Goal: Transaction & Acquisition: Book appointment/travel/reservation

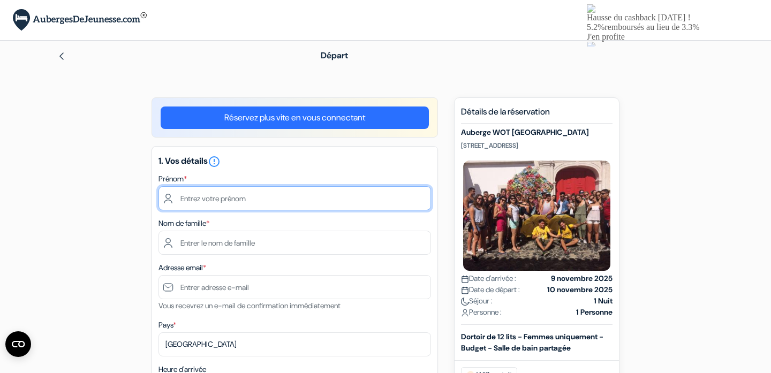
click at [283, 202] on input "text" at bounding box center [294, 198] width 273 height 24
click at [229, 194] on input "text" at bounding box center [294, 198] width 273 height 24
type input "[PERSON_NAME]"
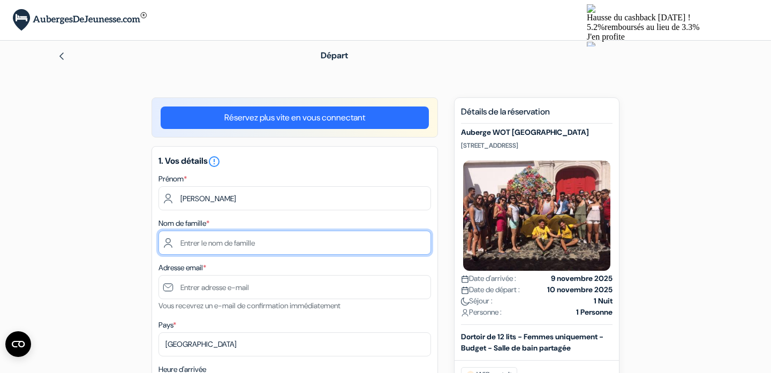
type input "Wrobel"
type input "[PERSON_NAME][EMAIL_ADDRESS][DOMAIN_NAME]"
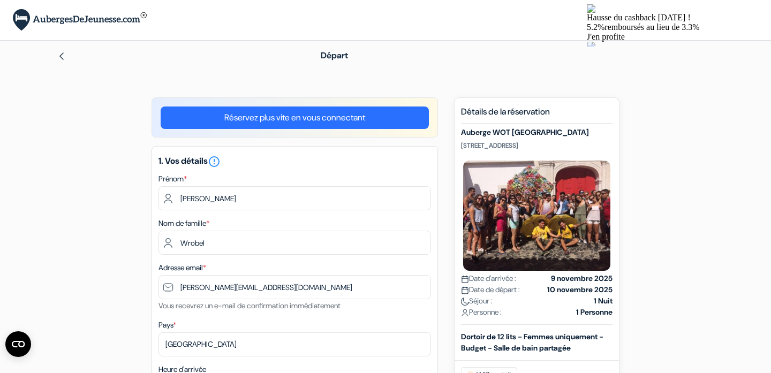
type input "0663434199"
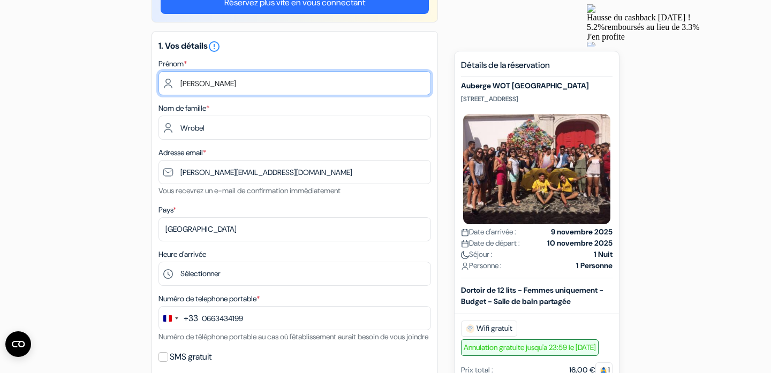
scroll to position [116, 0]
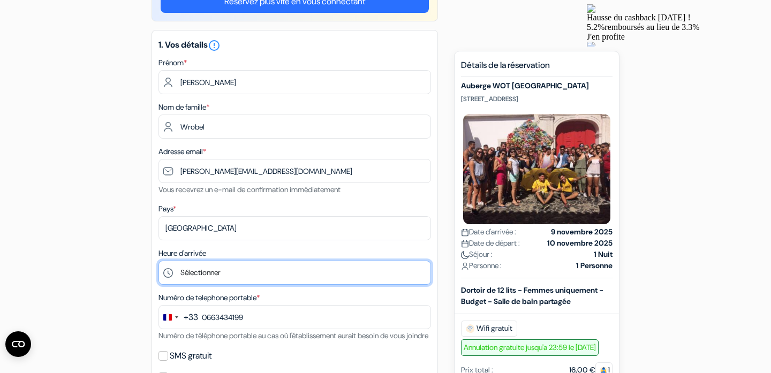
click at [199, 270] on select "Sélectionner 1:00 2:00 3:00 4:00 5:00 6:00 7:00 8:00 9:00 10:00 11:00 12:00 13:…" at bounding box center [294, 273] width 273 height 24
select select "11"
click at [158, 262] on select "Sélectionner 1:00 2:00 3:00 4:00 5:00 6:00 7:00 8:00 9:00 10:00 11:00 12:00 13:…" at bounding box center [294, 273] width 273 height 24
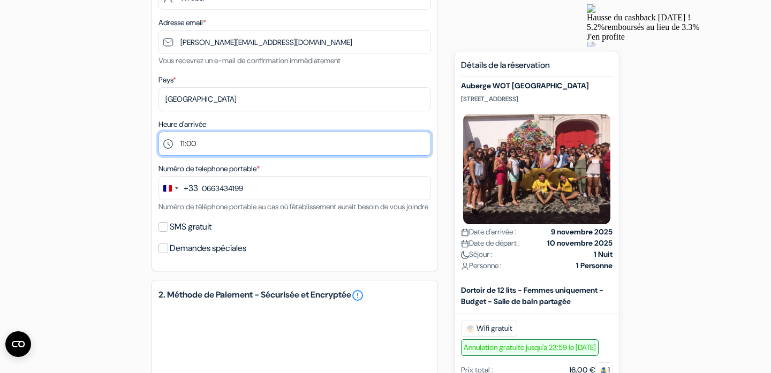
scroll to position [376, 0]
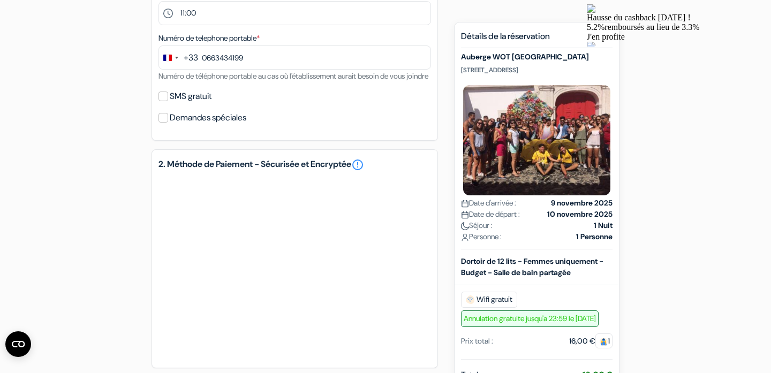
drag, startPoint x: 593, startPoint y: 72, endPoint x: 454, endPoint y: 77, distance: 139.3
click at [454, 77] on div "Nouvelle Réservation Détails de la réservation Auberge WOT [GEOGRAPHIC_DATA] [S…" at bounding box center [536, 283] width 165 height 522
click at [515, 69] on div "Auberge WOT [GEOGRAPHIC_DATA] [STREET_ADDRESS] Date d'arrivée : [DATE] Date de …" at bounding box center [537, 150] width 152 height 197
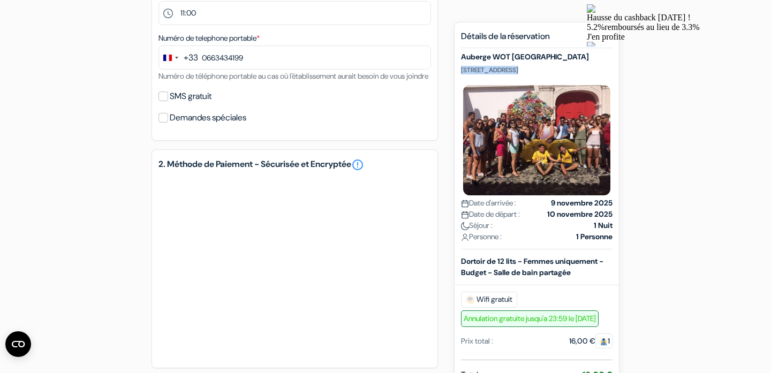
copy p "[STREET_ADDRESS]"
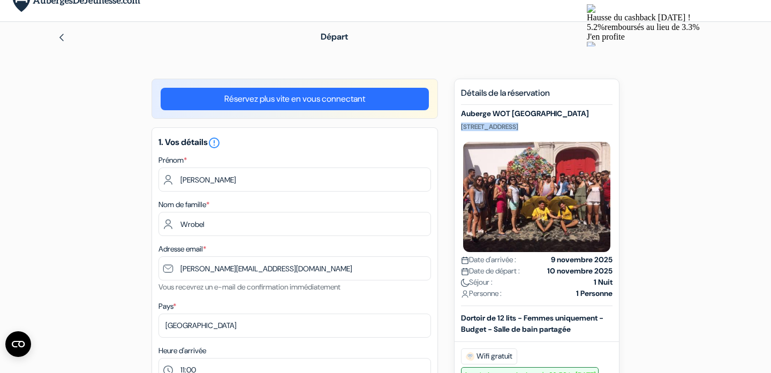
scroll to position [0, 0]
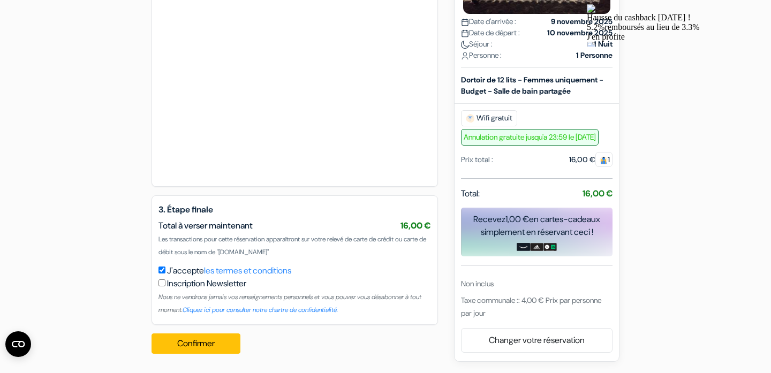
scroll to position [571, 0]
click at [209, 342] on button "Confirmer Loading..." at bounding box center [196, 344] width 89 height 20
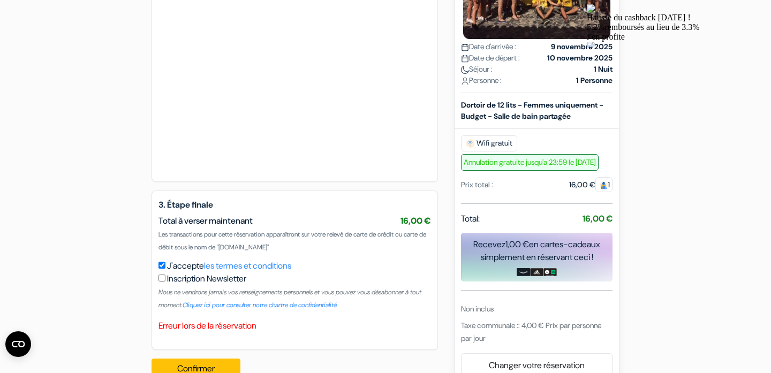
scroll to position [601, 0]
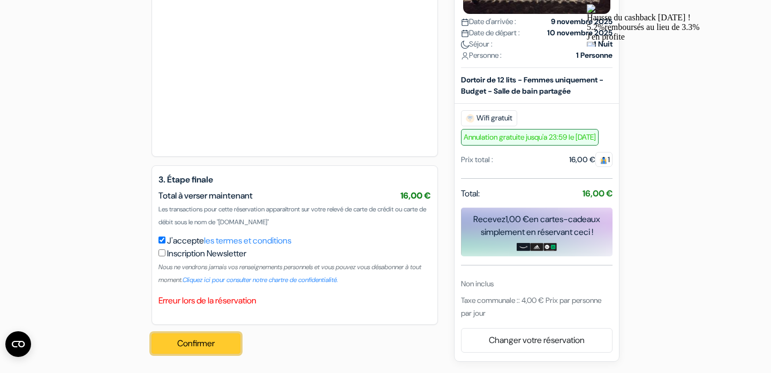
click at [209, 339] on button "Confirmer Loading..." at bounding box center [196, 344] width 89 height 20
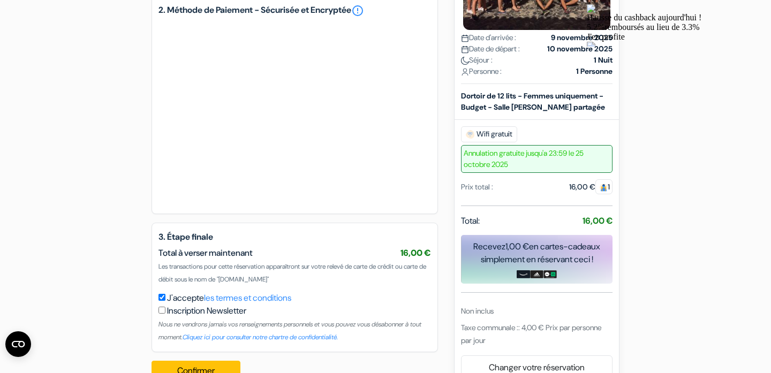
scroll to position [571, 0]
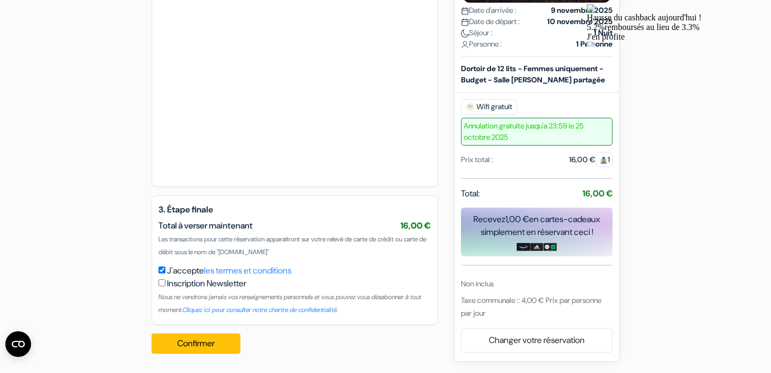
click at [193, 342] on button "Confirmer Loading..." at bounding box center [196, 344] width 89 height 20
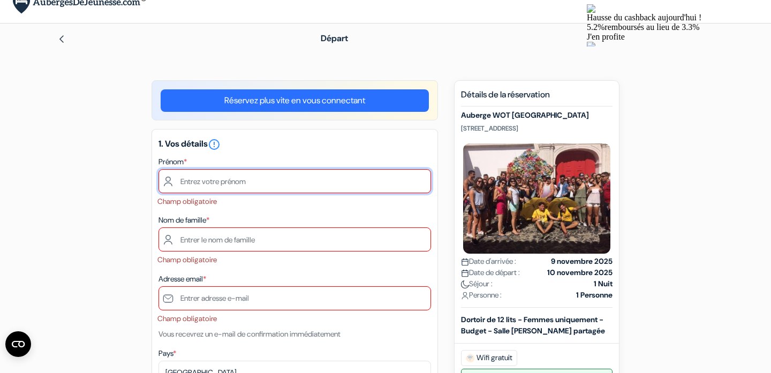
scroll to position [12, 0]
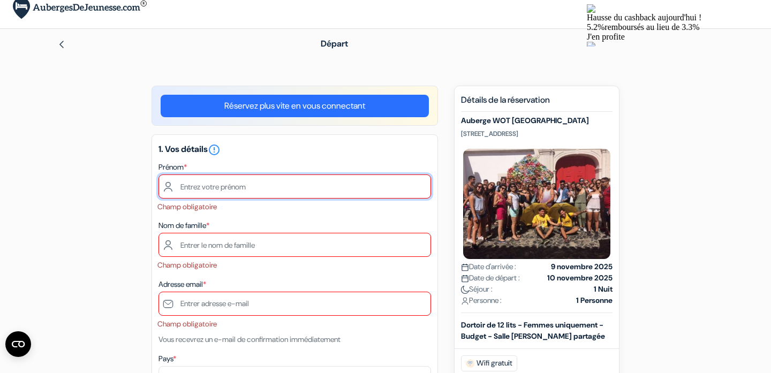
click at [217, 182] on input "text" at bounding box center [294, 187] width 273 height 24
type input "[PERSON_NAME]"
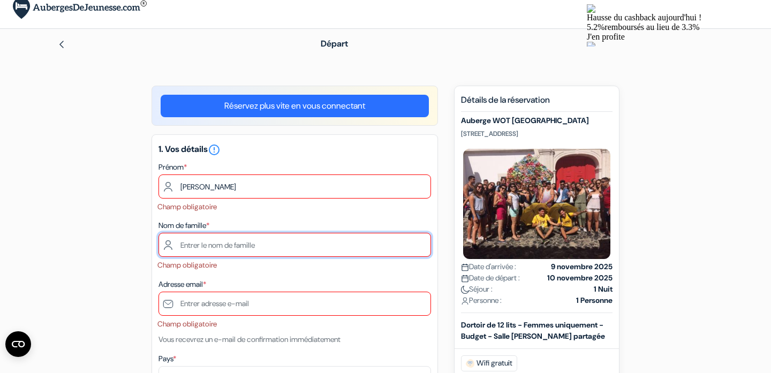
type input "Wrobel"
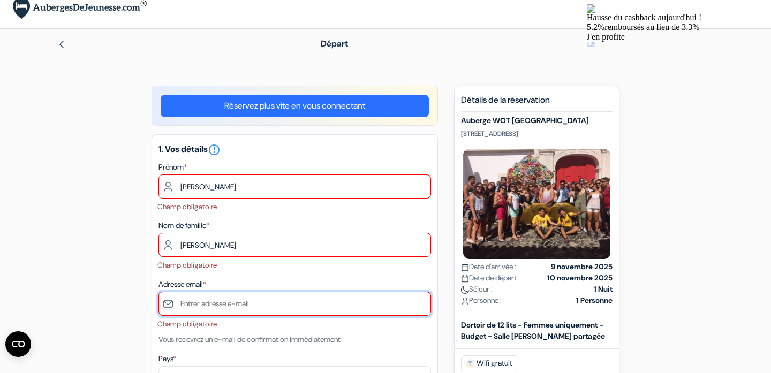
type input "[PERSON_NAME][EMAIL_ADDRESS][DOMAIN_NAME]"
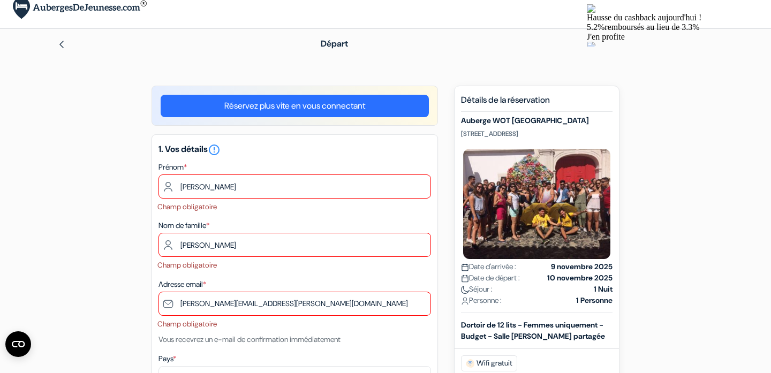
type input "0663434199"
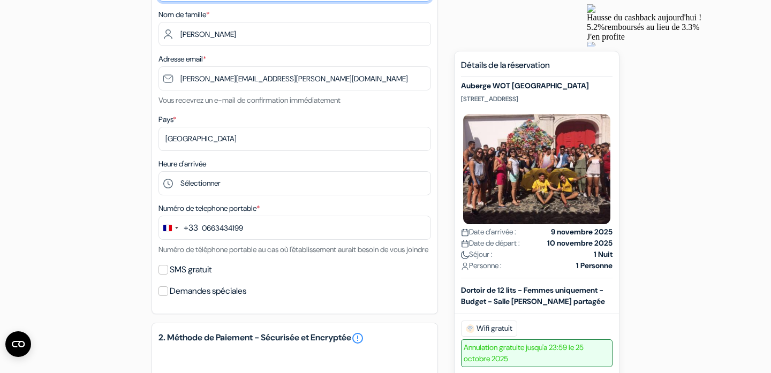
scroll to position [218, 0]
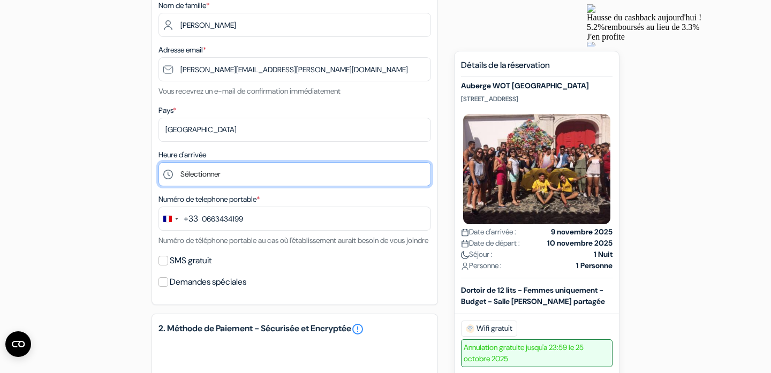
click at [206, 179] on select "Sélectionner 1:00 2:00 3:00 4:00 5:00 6:00 7:00 8:00 9:00 10:00 11:00 12:00 13:…" at bounding box center [294, 174] width 273 height 24
select select "11"
click at [158, 163] on select "Sélectionner 1:00 2:00 3:00 4:00 5:00 6:00 7:00 8:00 9:00 10:00 11:00 12:00 13:…" at bounding box center [294, 174] width 273 height 24
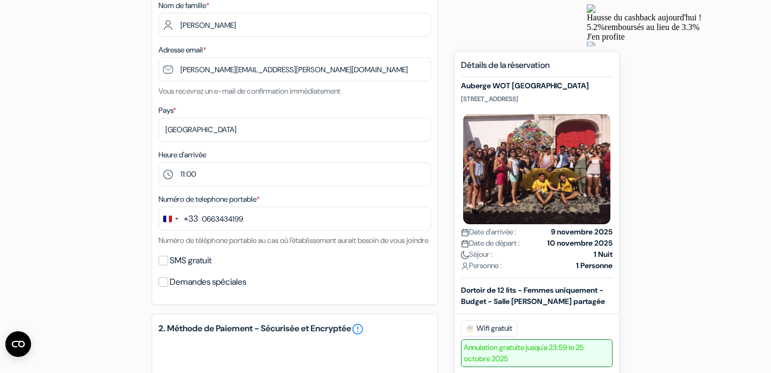
click at [123, 308] on div "add_box Auberge WOT [GEOGRAPHIC_DATA] [STREET_ADDRESS] done done done *" at bounding box center [385, 294] width 707 height 829
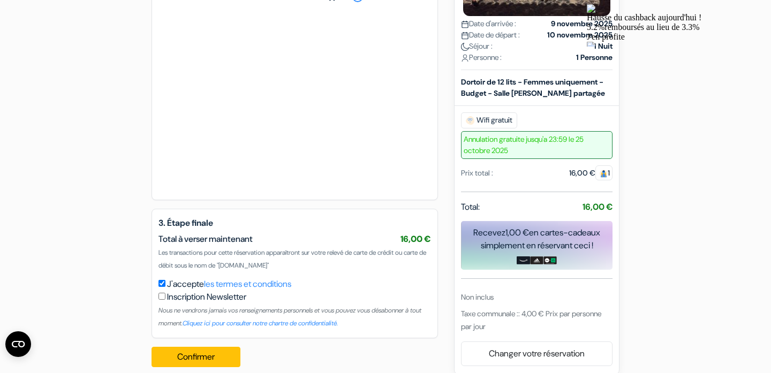
scroll to position [578, 0]
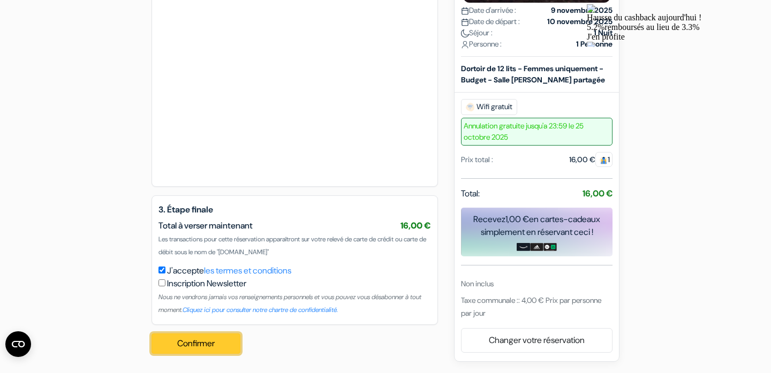
click at [210, 348] on button "Confirmer Loading..." at bounding box center [196, 344] width 89 height 20
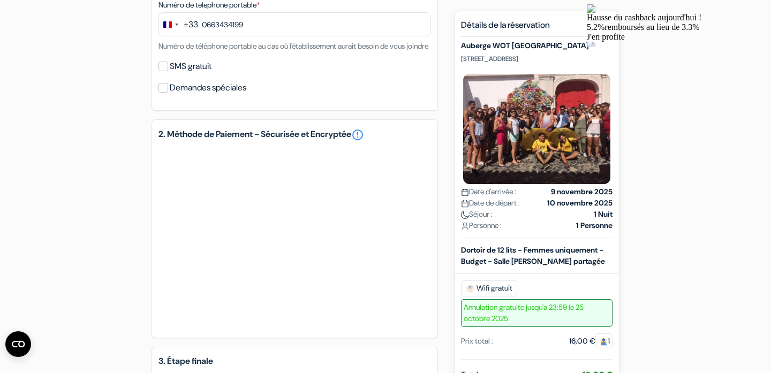
scroll to position [335, 0]
